Goal: Transaction & Acquisition: Book appointment/travel/reservation

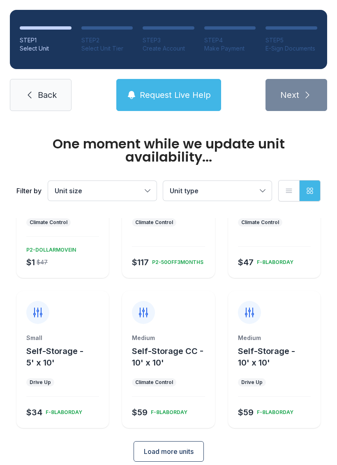
scroll to position [88, 0]
click at [191, 447] on span "Load more units" at bounding box center [169, 452] width 50 height 10
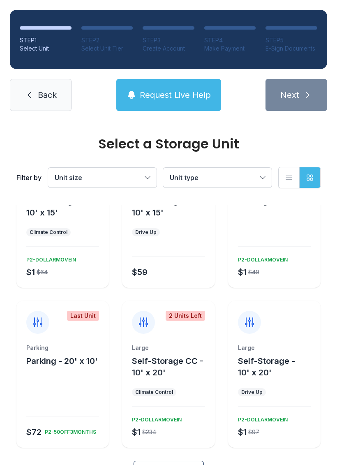
scroll to position [385, 0]
click at [189, 465] on span "Load more units" at bounding box center [169, 472] width 50 height 10
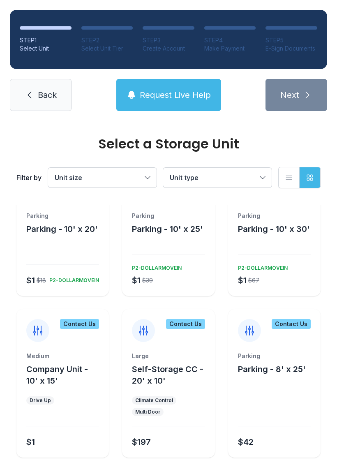
scroll to position [677, 0]
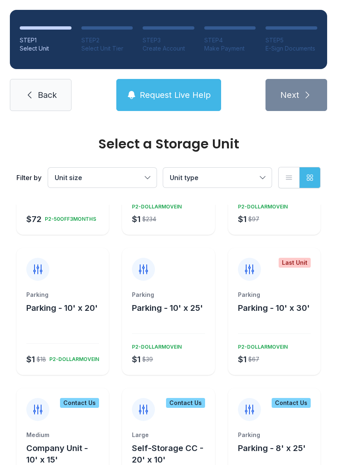
scroll to position [598, 0]
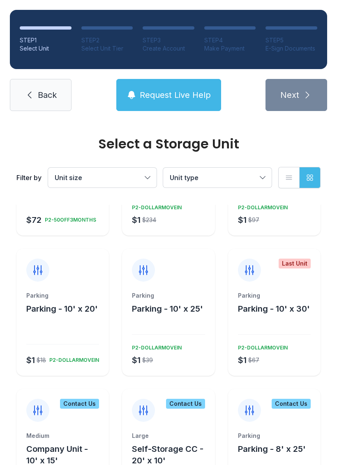
click at [292, 298] on div "Parking Parking - 10' x 30' $1 $67 P2-DOLLARMOVEIN" at bounding box center [274, 334] width 93 height 84
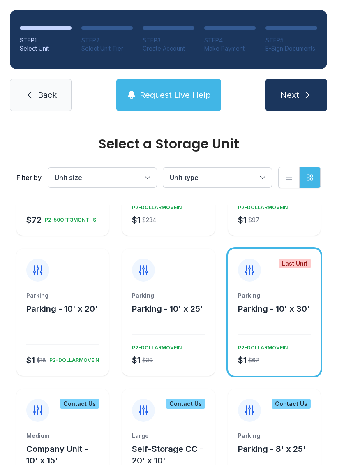
click at [148, 174] on button "Unit size" at bounding box center [102, 178] width 109 height 20
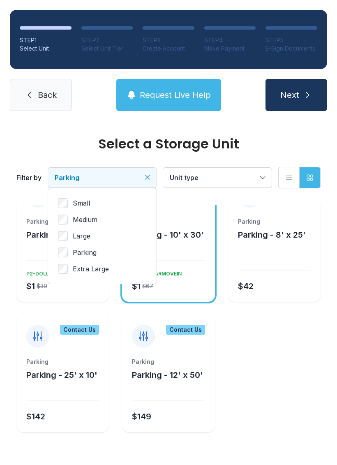
scroll to position [132, 0]
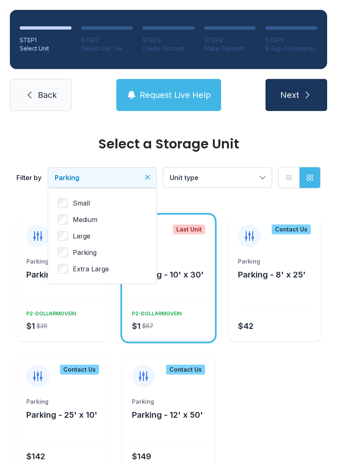
click at [247, 174] on span "Unit type" at bounding box center [213, 178] width 87 height 10
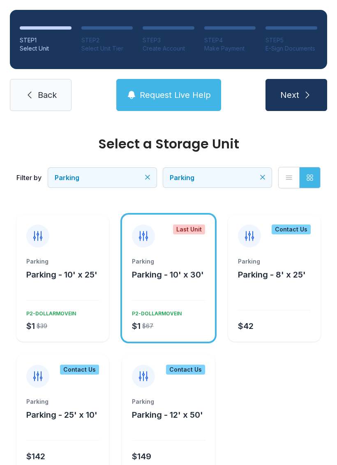
click at [296, 97] on span "Next" at bounding box center [290, 95] width 19 height 12
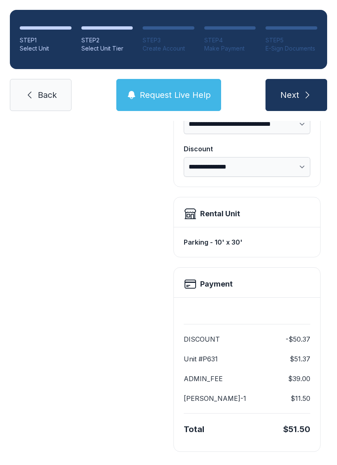
scroll to position [148, 0]
click at [51, 85] on link "Back" at bounding box center [41, 95] width 62 height 32
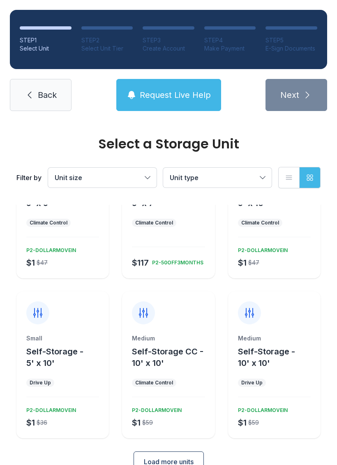
click at [182, 457] on span "Load more units" at bounding box center [169, 462] width 50 height 10
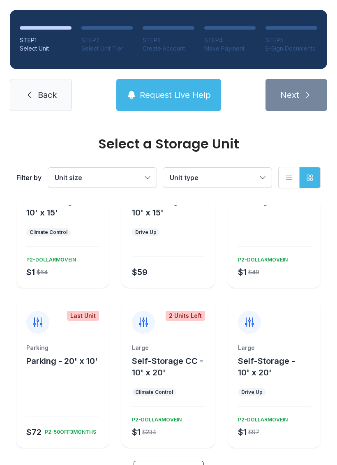
scroll to position [385, 0]
click at [179, 465] on span "Load more units" at bounding box center [169, 472] width 50 height 10
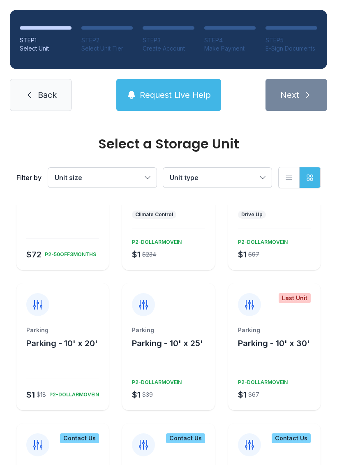
scroll to position [563, 0]
click at [292, 292] on div "Last Unit Parking Parking - 10' x 30' $1 $67 P2-DOLLARMOVEIN" at bounding box center [274, 347] width 93 height 127
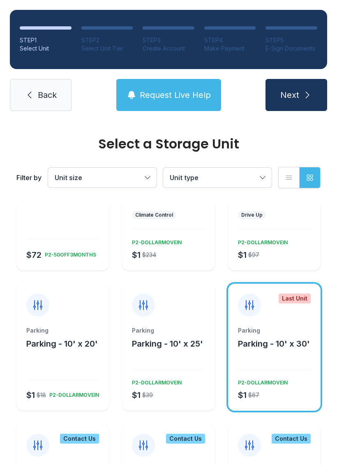
click at [193, 92] on span "Request Live Help" at bounding box center [175, 95] width 71 height 12
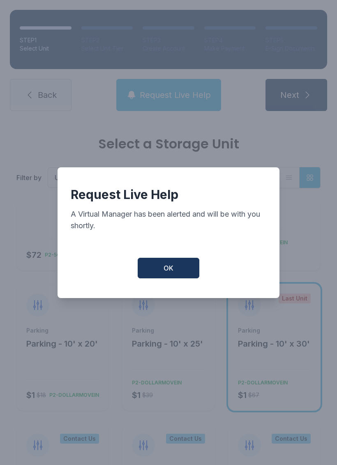
click at [184, 270] on button "OK" at bounding box center [169, 268] width 62 height 21
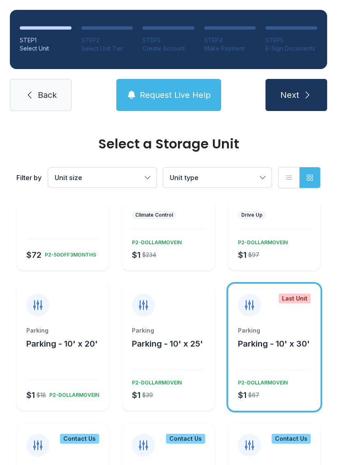
click at [297, 90] on span "Next" at bounding box center [290, 95] width 19 height 12
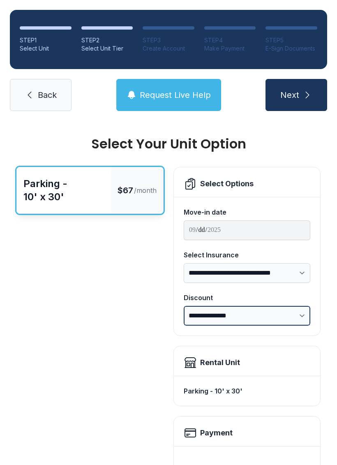
click at [298, 315] on select "**********" at bounding box center [247, 316] width 127 height 20
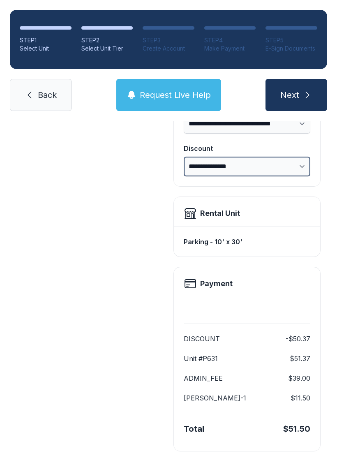
scroll to position [148, 0]
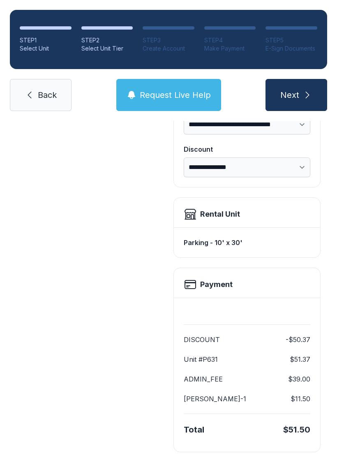
click at [298, 91] on span "Next" at bounding box center [290, 95] width 19 height 12
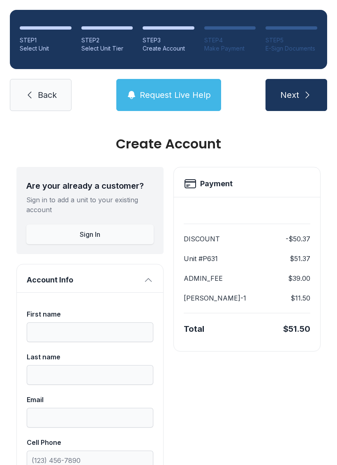
click at [111, 228] on button "Sign In" at bounding box center [90, 235] width 128 height 20
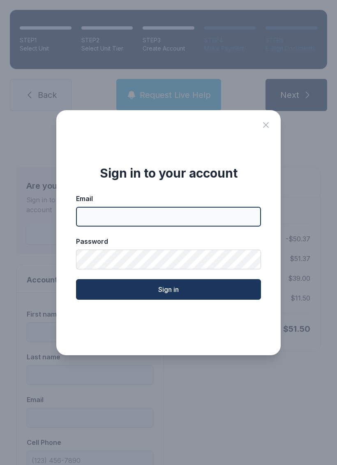
click at [189, 221] on input "Email" at bounding box center [168, 217] width 185 height 20
type input "**********"
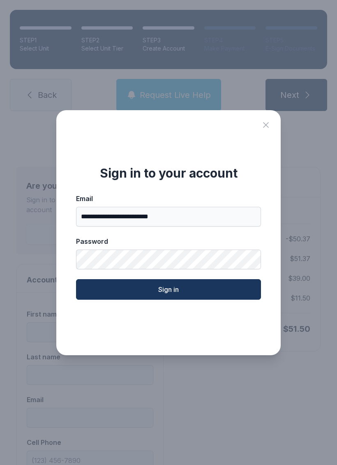
click at [270, 128] on icon "Close sign in modal" at bounding box center [266, 125] width 10 height 10
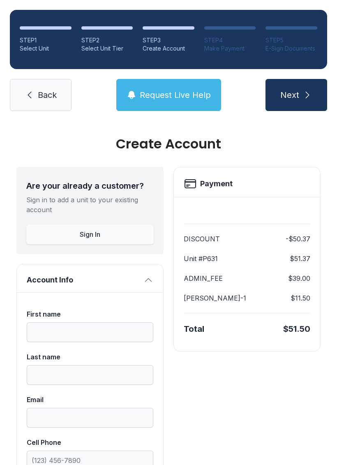
click at [35, 91] on link "Back" at bounding box center [41, 95] width 62 height 32
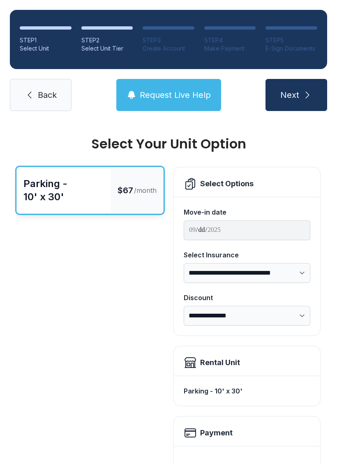
click at [47, 87] on link "Back" at bounding box center [41, 95] width 62 height 32
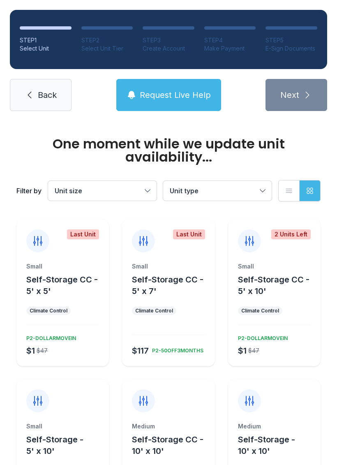
click at [146, 186] on button "Unit size" at bounding box center [102, 191] width 109 height 20
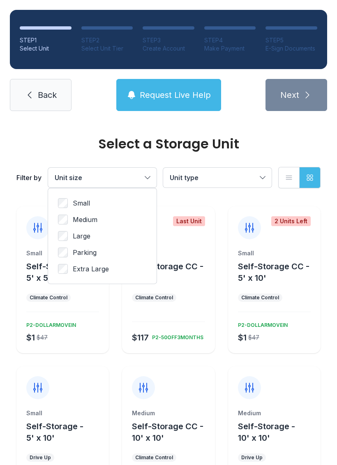
click at [73, 257] on label "Parking" at bounding box center [102, 253] width 89 height 10
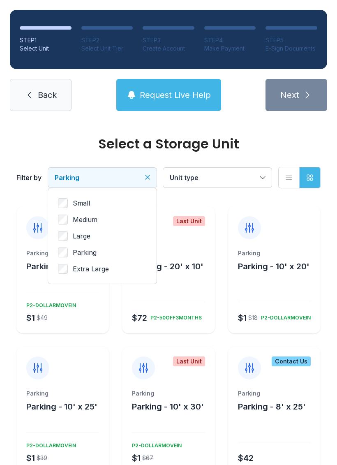
click at [253, 172] on button "Unit type" at bounding box center [217, 178] width 109 height 20
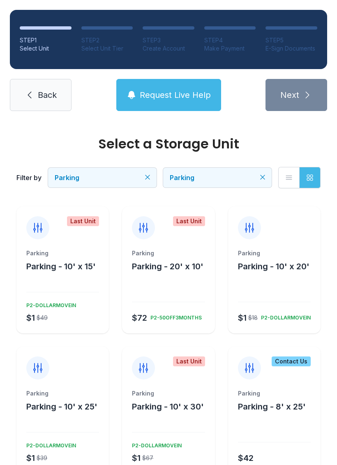
click at [81, 241] on div "Last Unit Parking Parking - 10' x 15' $1 $49 P2-DOLLARMOVEIN" at bounding box center [62, 269] width 93 height 127
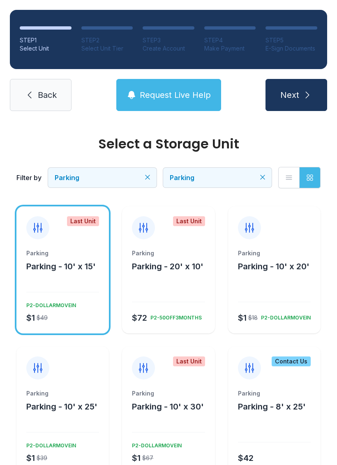
click at [294, 93] on span "Next" at bounding box center [290, 95] width 19 height 12
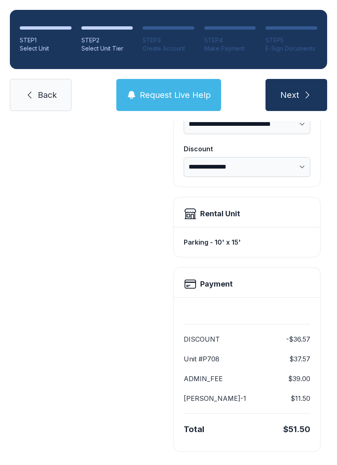
scroll to position [148, 0]
click at [49, 90] on span "Back" at bounding box center [47, 95] width 19 height 12
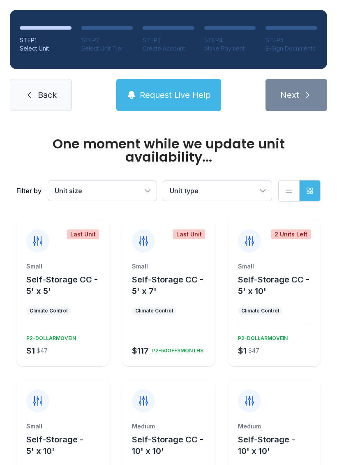
click at [136, 184] on button "Unit size" at bounding box center [102, 191] width 109 height 20
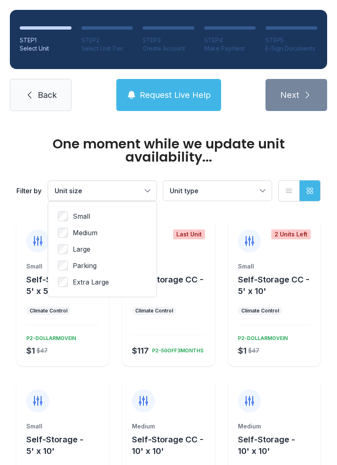
click at [72, 262] on label "Parking" at bounding box center [102, 266] width 89 height 10
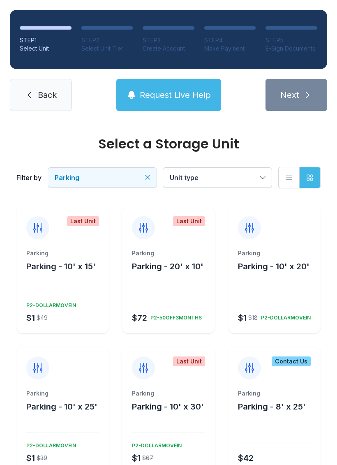
click at [253, 179] on span "Unit type" at bounding box center [213, 178] width 87 height 10
click at [186, 370] on div "Last Unit Parking Parking - 10' x 30' $1 $67 P2-DOLLARMOVEIN" at bounding box center [168, 410] width 93 height 127
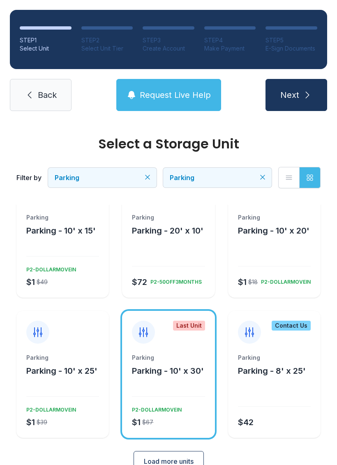
scroll to position [35, 0]
click at [190, 452] on button "Load more units" at bounding box center [169, 462] width 70 height 21
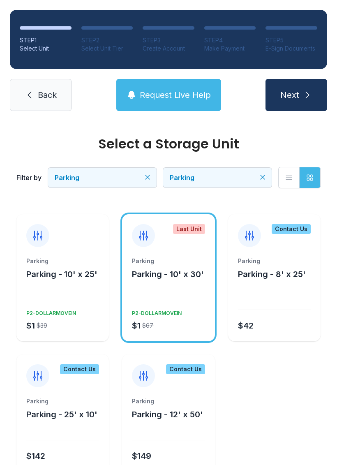
scroll to position [132, 0]
click at [291, 317] on div "$42" at bounding box center [273, 324] width 76 height 15
click at [176, 294] on div "Parking Parking - 10' x 30' $1 $67 P2-DOLLARMOVEIN" at bounding box center [168, 299] width 93 height 84
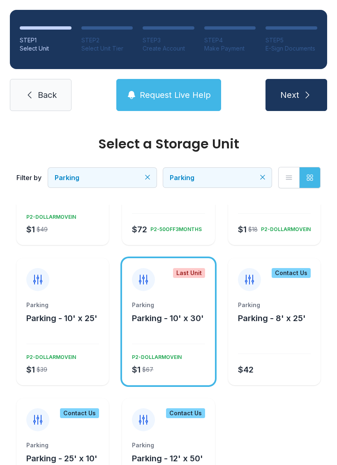
scroll to position [90, 0]
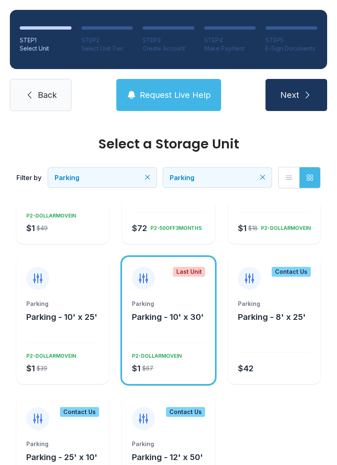
click at [195, 92] on span "Request Live Help" at bounding box center [175, 95] width 71 height 12
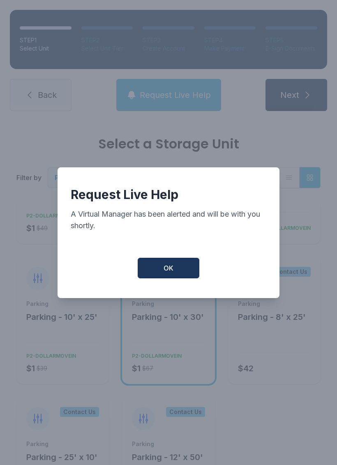
click at [174, 274] on button "OK" at bounding box center [169, 268] width 62 height 21
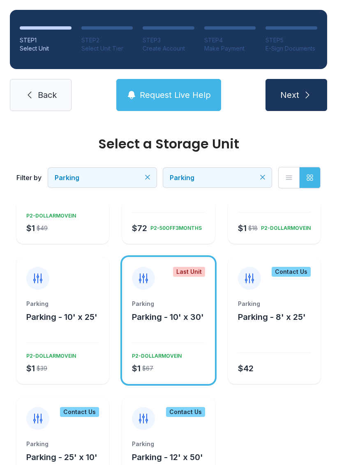
click at [299, 90] on span "Next" at bounding box center [290, 95] width 19 height 12
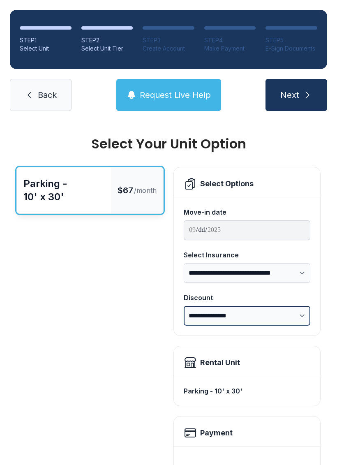
click at [306, 310] on select "**********" at bounding box center [247, 316] width 127 height 20
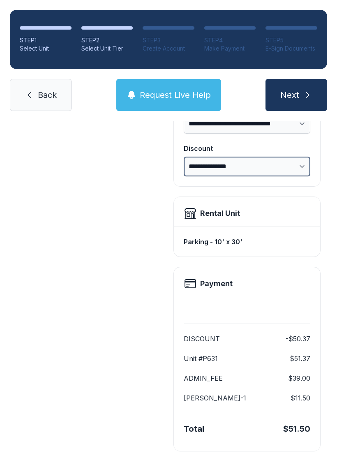
scroll to position [148, 0]
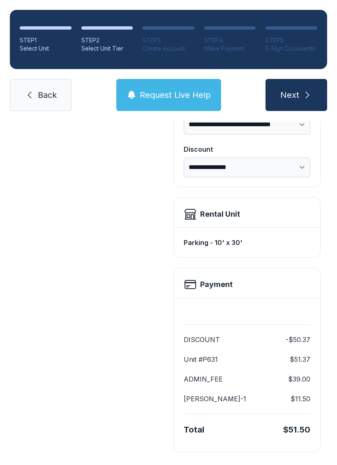
click at [219, 279] on h2 "Payment" at bounding box center [216, 285] width 32 height 12
click at [195, 284] on icon at bounding box center [190, 284] width 13 height 13
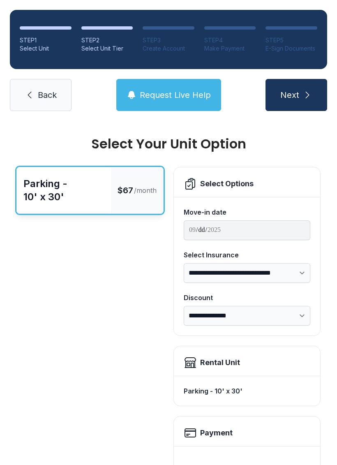
scroll to position [0, 0]
click at [292, 90] on span "Next" at bounding box center [290, 95] width 19 height 12
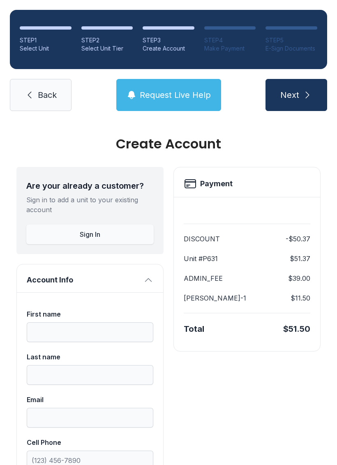
click at [108, 225] on button "Sign In" at bounding box center [90, 235] width 128 height 20
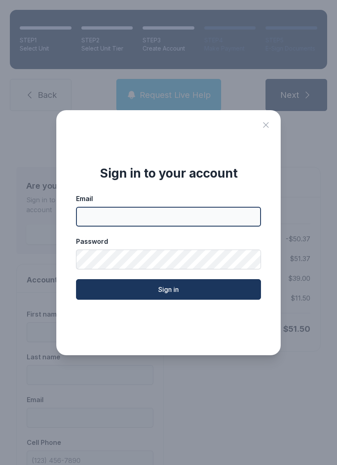
click at [176, 217] on input "Email" at bounding box center [168, 217] width 185 height 20
type input "**********"
click at [230, 291] on button "Sign in" at bounding box center [168, 289] width 185 height 21
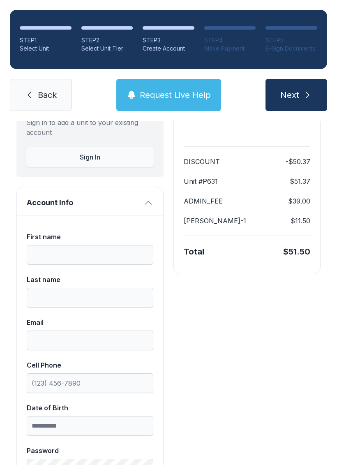
scroll to position [65, 0]
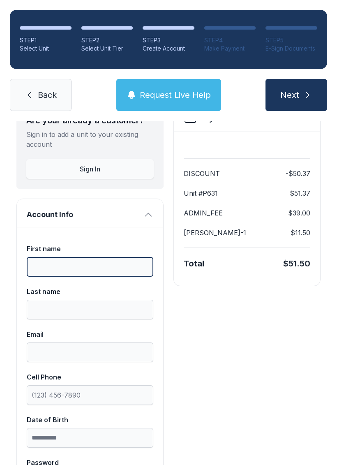
click at [91, 263] on input "First name" at bounding box center [90, 267] width 127 height 20
type input "******"
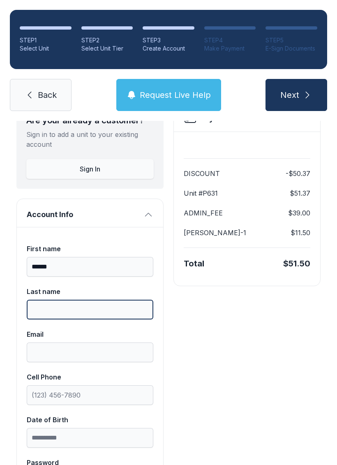
click at [80, 302] on input "Last name" at bounding box center [90, 310] width 127 height 20
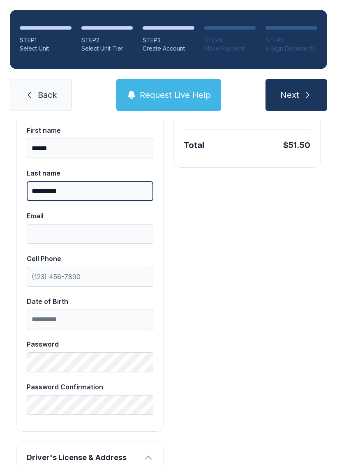
scroll to position [191, 0]
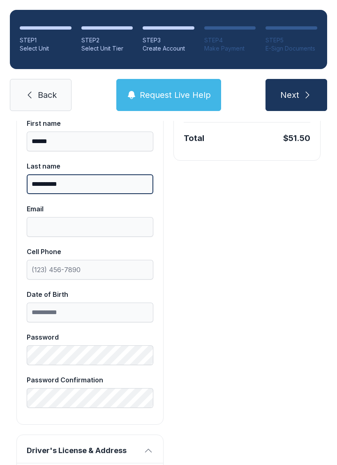
type input "**********"
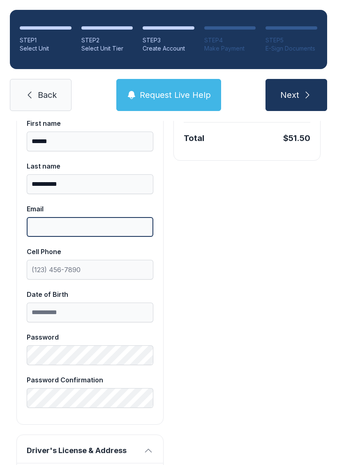
click at [97, 227] on input "Email" at bounding box center [90, 227] width 127 height 20
type input "**********"
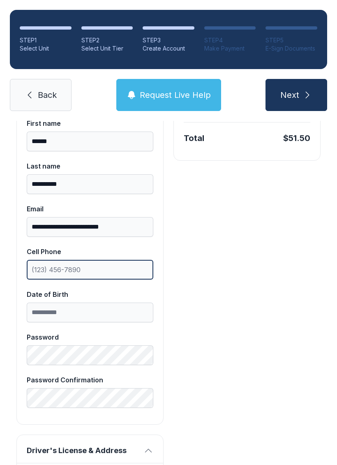
click at [130, 272] on input "Cell Phone" at bounding box center [90, 270] width 127 height 20
type input "[PHONE_NUMBER]"
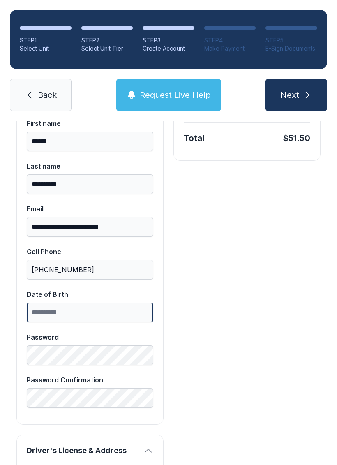
click at [109, 313] on input "Date of Birth" at bounding box center [90, 313] width 127 height 20
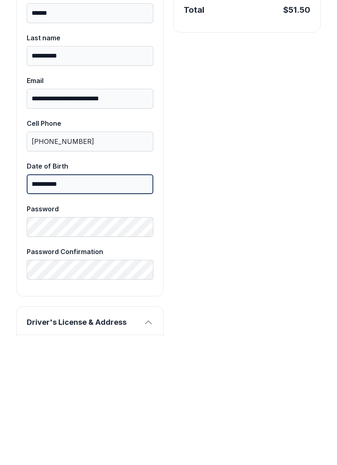
type input "**********"
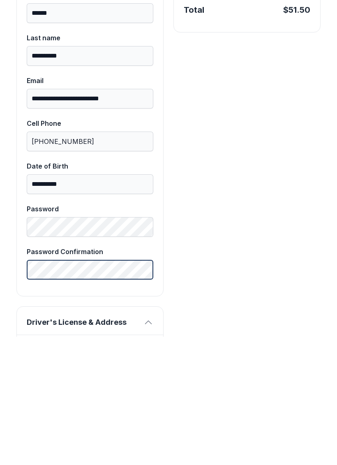
click at [90, 248] on div "**********" at bounding box center [90, 263] width 127 height 290
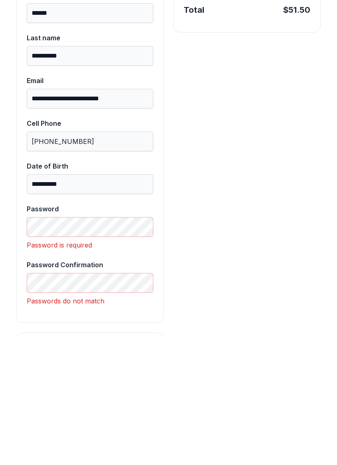
click at [58, 388] on label "Password Confirmation" at bounding box center [90, 404] width 127 height 33
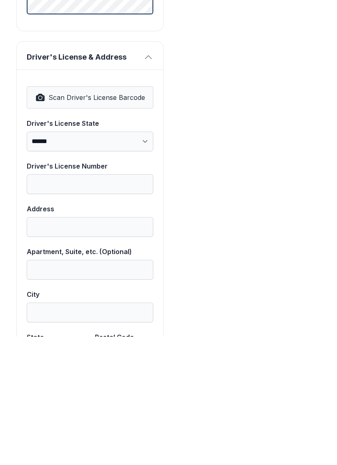
scroll to position [455, 0]
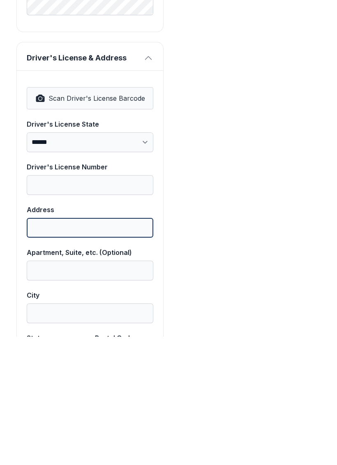
click at [111, 346] on input "Address" at bounding box center [90, 356] width 127 height 20
type input "**********"
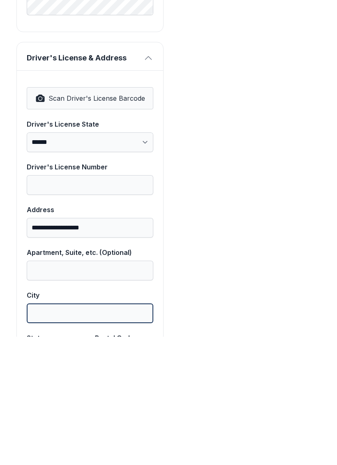
click at [144, 432] on input "City" at bounding box center [90, 442] width 127 height 20
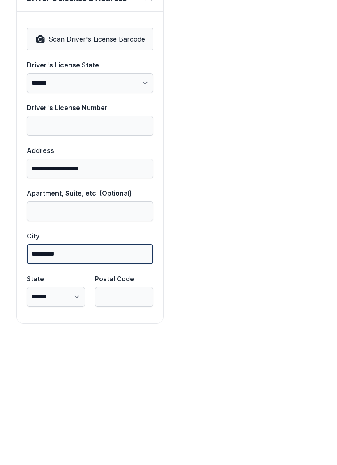
scroll to position [514, 0]
type input "*********"
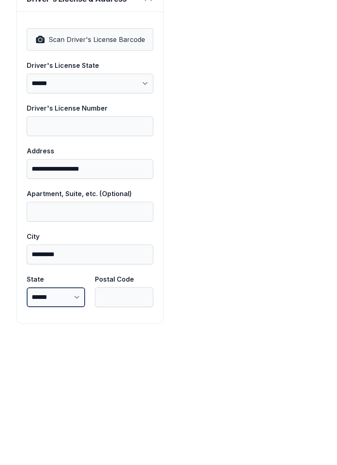
click at [67, 416] on select "**********" at bounding box center [56, 426] width 58 height 20
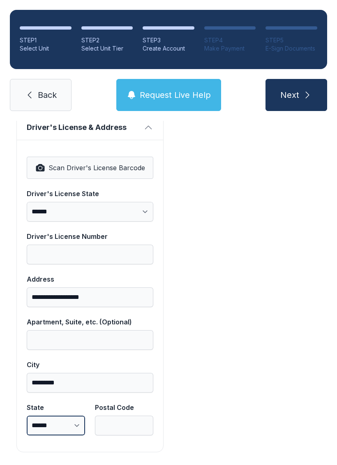
select select "**"
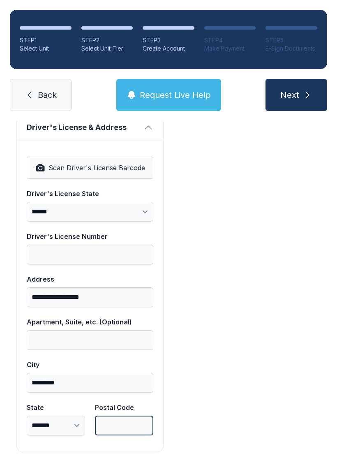
click at [119, 416] on input "Postal Code" at bounding box center [124, 426] width 58 height 20
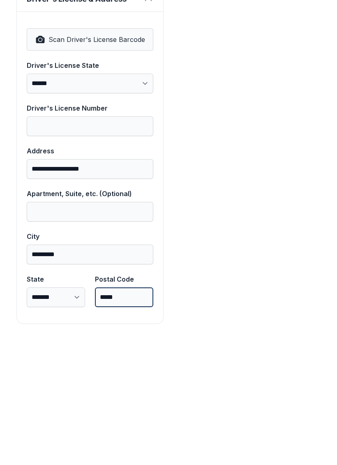
type input "*****"
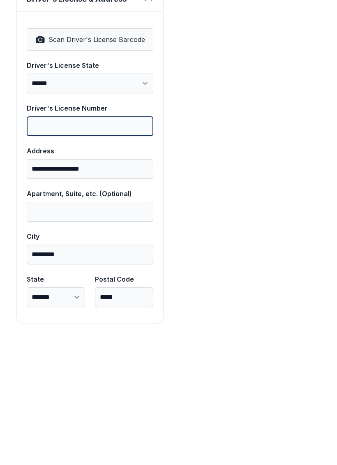
click at [108, 245] on input "Driver's License Number" at bounding box center [90, 255] width 127 height 20
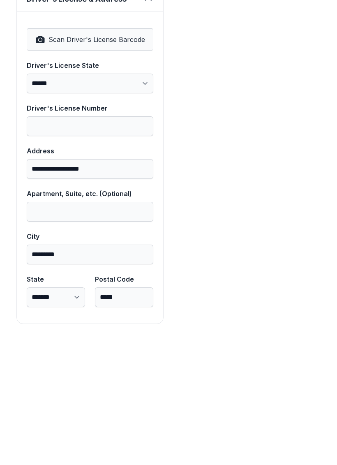
click at [245, 247] on div "Payment DISCOUNT -$50.37 Unit #P631 $51.37 ADMIN_FEE $39.00 [PERSON_NAME]-1 $11…" at bounding box center [247, 53] width 147 height 800
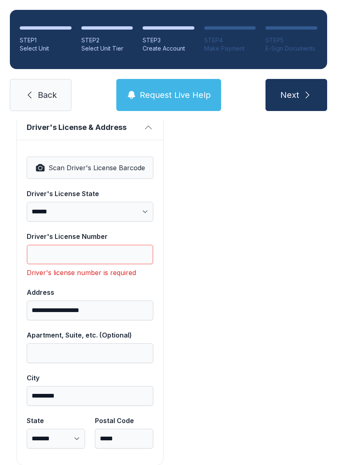
click at [107, 245] on input "Driver's License Number" at bounding box center [90, 255] width 127 height 20
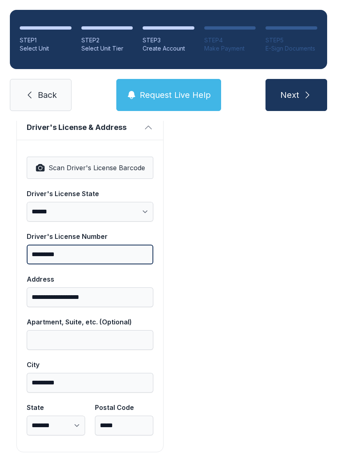
type input "*********"
click at [297, 89] on span "Next" at bounding box center [290, 95] width 19 height 12
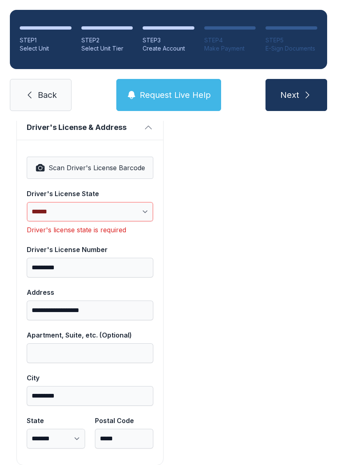
select select "**"
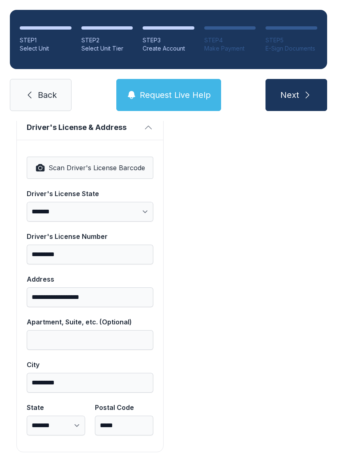
click at [299, 89] on span "Next" at bounding box center [290, 95] width 19 height 12
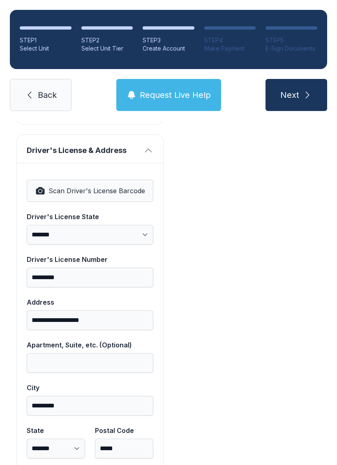
scroll to position [158, 0]
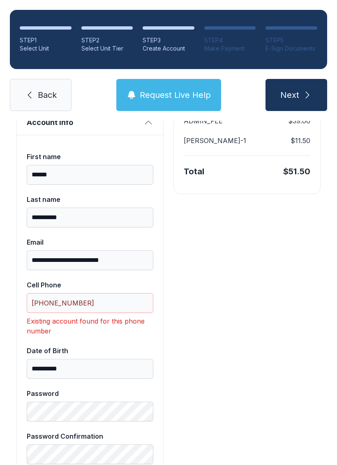
click at [289, 89] on span "Next" at bounding box center [290, 95] width 19 height 12
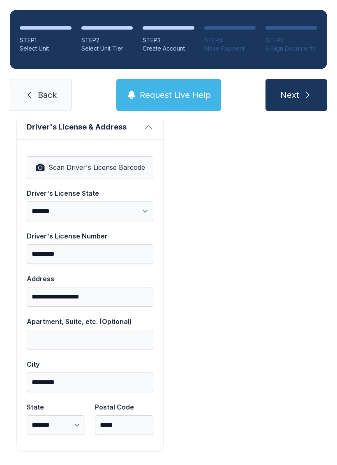
scroll to position [537, 0]
click at [292, 89] on span "Next" at bounding box center [290, 95] width 19 height 12
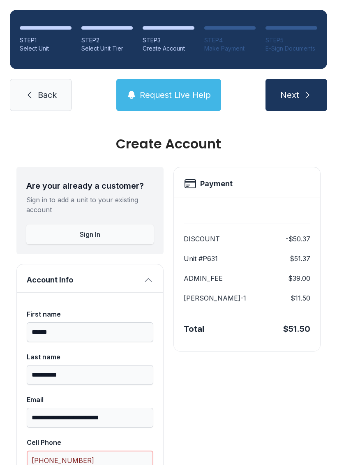
scroll to position [0, 0]
click at [113, 197] on div "Are your already a customer? Sign in to add a unit to your existing account Sig…" at bounding box center [89, 210] width 147 height 87
click at [104, 202] on div "Are your already a customer? Sign in to add a unit to your existing account Sig…" at bounding box center [89, 210] width 147 height 87
click at [98, 203] on div "Are your already a customer? Sign in to add a unit to your existing account Sig…" at bounding box center [89, 210] width 147 height 87
click at [101, 225] on button "Sign In" at bounding box center [90, 235] width 128 height 20
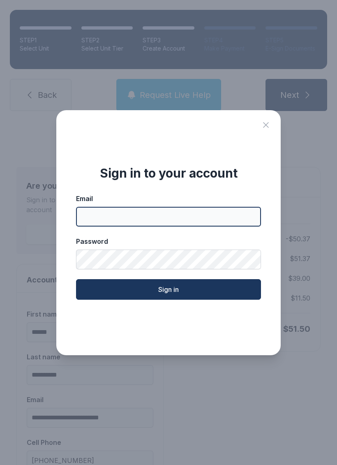
click at [161, 213] on input "Email" at bounding box center [168, 217] width 185 height 20
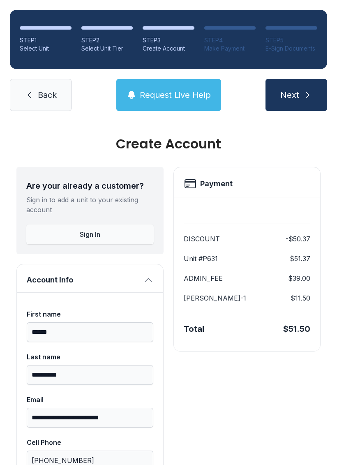
type input "**********"
click at [304, 167] on div "**********" at bounding box center [168, 232] width 337 height 465
click at [52, 89] on span "Back" at bounding box center [47, 95] width 19 height 12
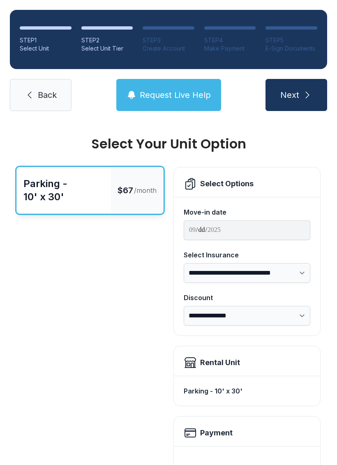
click at [56, 81] on link "Back" at bounding box center [41, 95] width 62 height 32
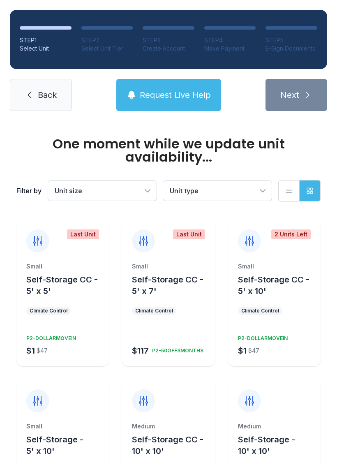
click at [51, 83] on link "Back" at bounding box center [41, 95] width 62 height 32
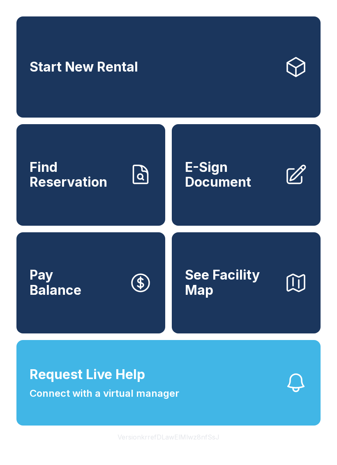
click at [252, 298] on span "See Facility Map" at bounding box center [231, 283] width 93 height 30
